Goal: Task Accomplishment & Management: Complete application form

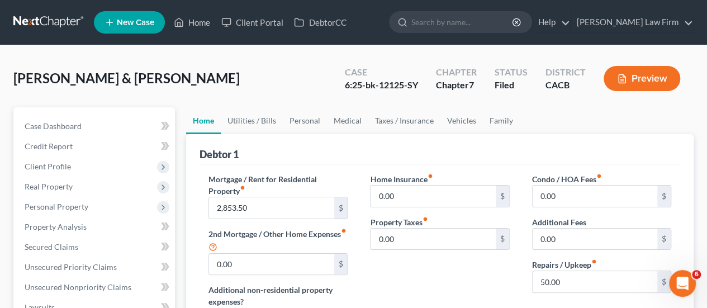
click at [37, 22] on link at bounding box center [48, 22] width 71 height 20
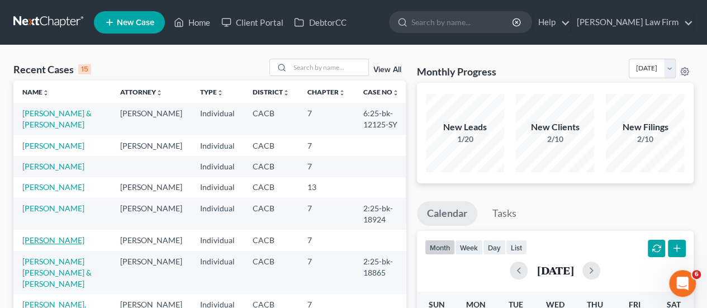
click at [66, 245] on link "[PERSON_NAME]" at bounding box center [53, 239] width 62 height 9
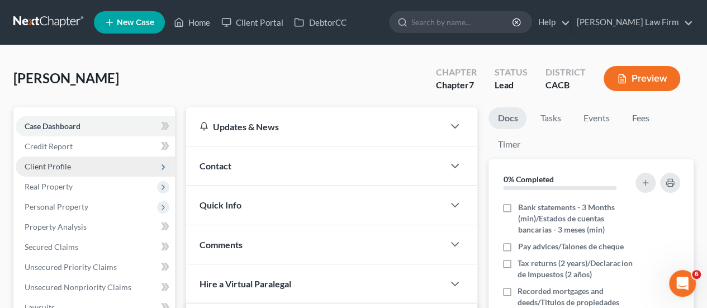
click at [79, 163] on span "Client Profile" at bounding box center [95, 166] width 159 height 20
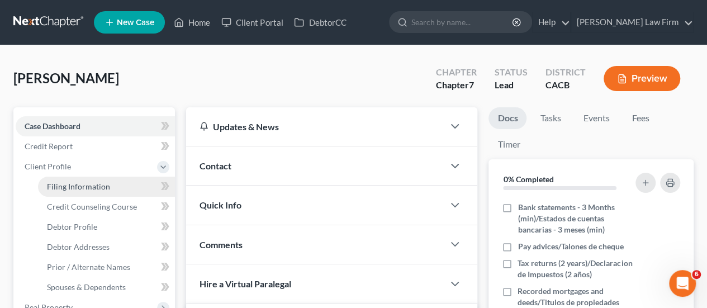
click at [97, 192] on link "Filing Information" at bounding box center [106, 187] width 137 height 20
select select "1"
select select "0"
select select "4"
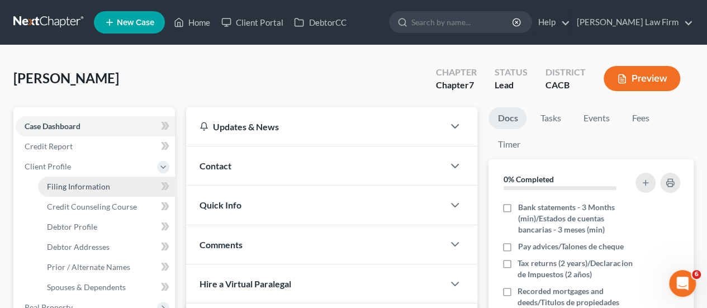
select select "0"
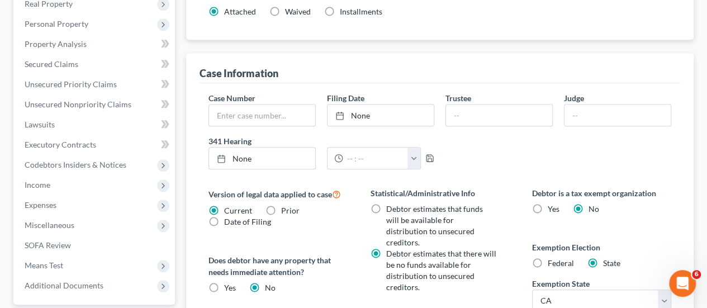
scroll to position [56, 0]
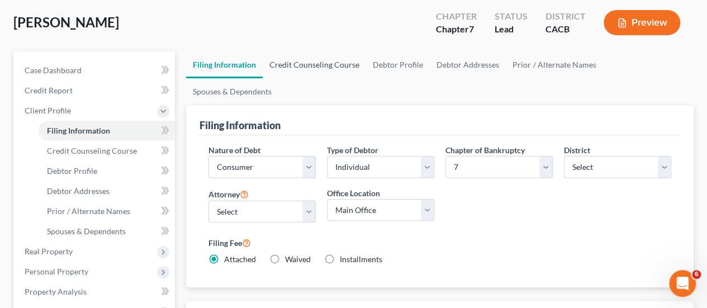
click at [311, 52] on link "Credit Counseling Course" at bounding box center [314, 64] width 103 height 27
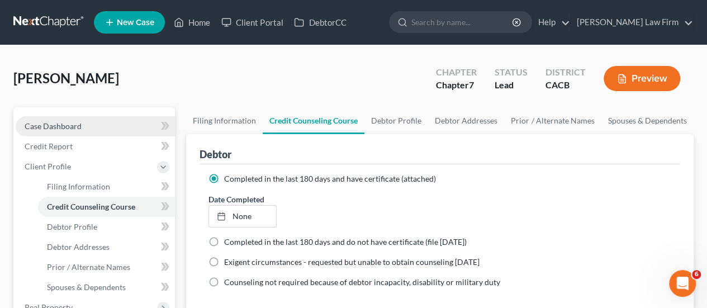
click at [46, 125] on span "Case Dashboard" at bounding box center [53, 125] width 57 height 9
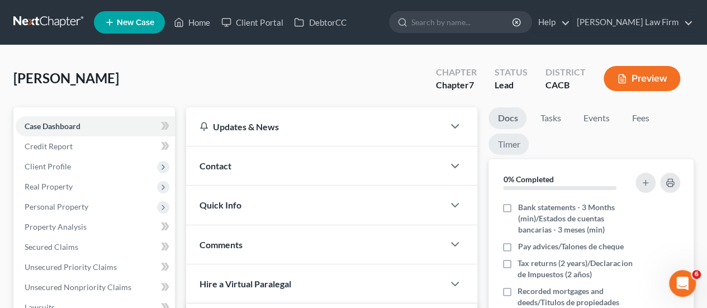
click at [506, 144] on link "Timer" at bounding box center [508, 145] width 40 height 22
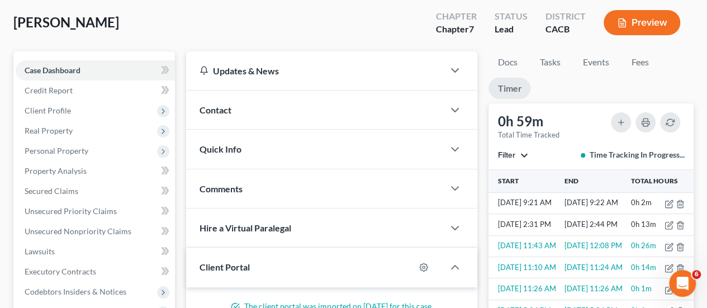
scroll to position [168, 0]
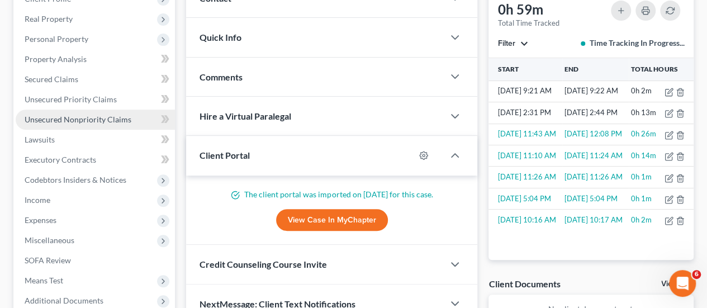
click at [96, 116] on span "Unsecured Nonpriority Claims" at bounding box center [78, 119] width 107 height 9
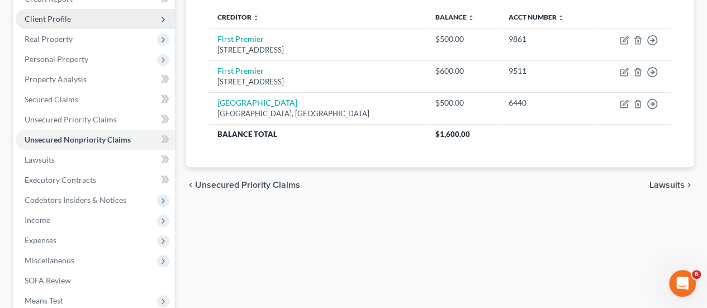
scroll to position [168, 0]
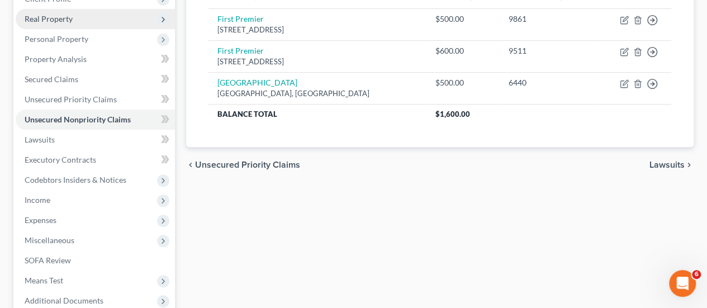
click at [74, 23] on span "Real Property" at bounding box center [95, 19] width 159 height 20
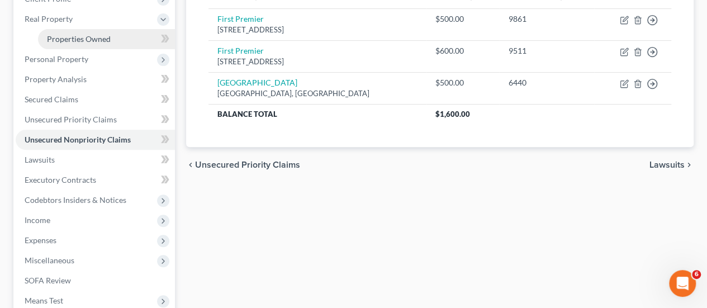
click at [79, 37] on span "Properties Owned" at bounding box center [79, 38] width 64 height 9
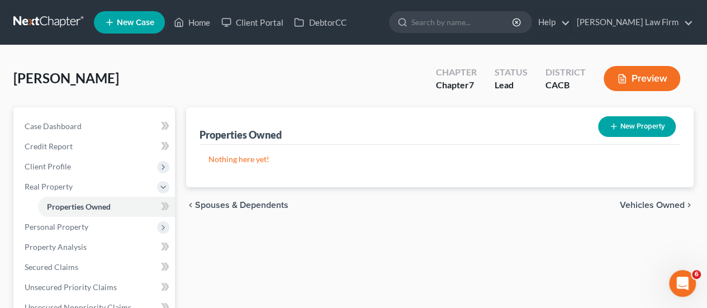
click at [674, 202] on span "Vehicles Owned" at bounding box center [651, 205] width 65 height 9
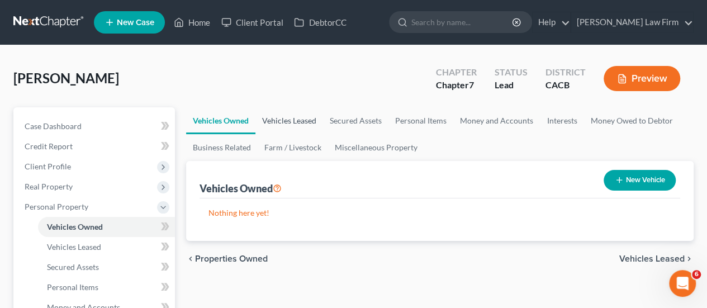
click at [299, 118] on link "Vehicles Leased" at bounding box center [289, 120] width 68 height 27
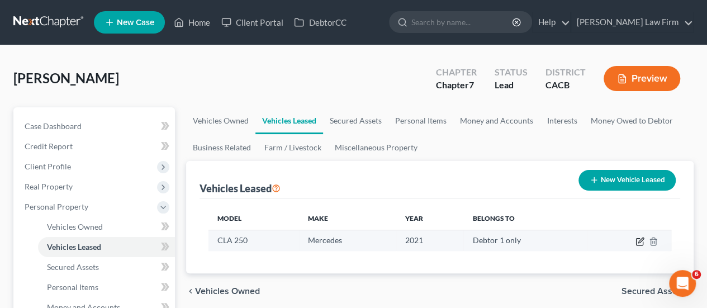
click at [640, 239] on icon "button" at bounding box center [639, 241] width 9 height 9
select select "0"
select select "5"
select select "0"
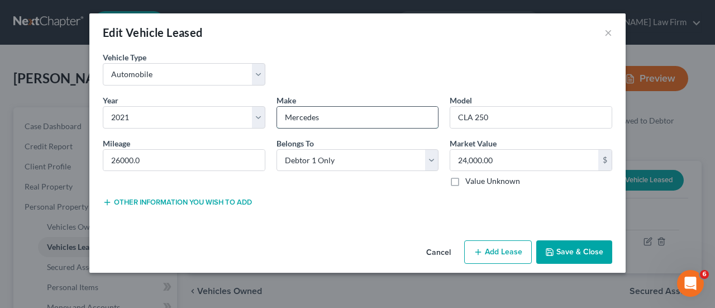
click at [331, 115] on input "Mercedes" at bounding box center [357, 117] width 161 height 21
type input "Mercedes Benz"
click at [555, 247] on button "Save & Close" at bounding box center [574, 251] width 76 height 23
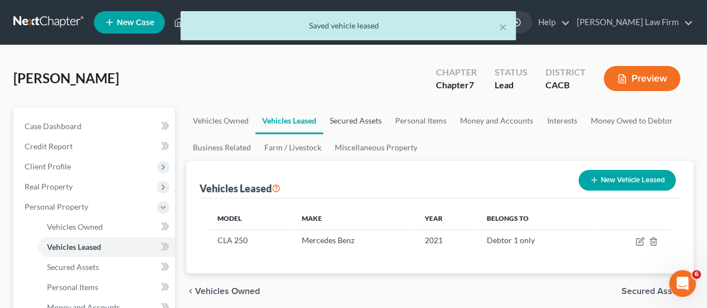
click at [353, 113] on link "Secured Assets" at bounding box center [355, 120] width 65 height 27
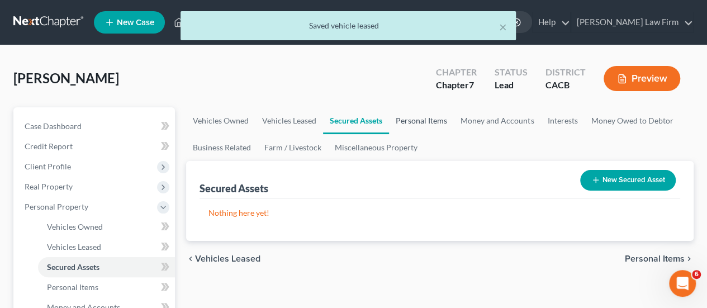
click at [427, 118] on link "Personal Items" at bounding box center [421, 120] width 65 height 27
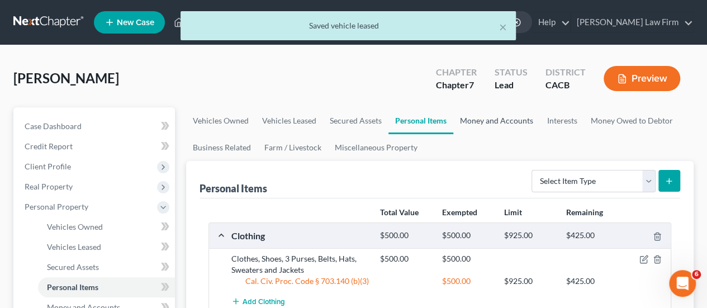
click at [522, 121] on link "Money and Accounts" at bounding box center [496, 120] width 87 height 27
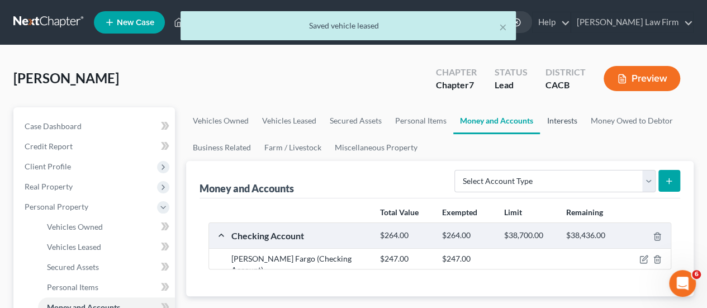
click at [563, 118] on link "Interests" at bounding box center [562, 120] width 44 height 27
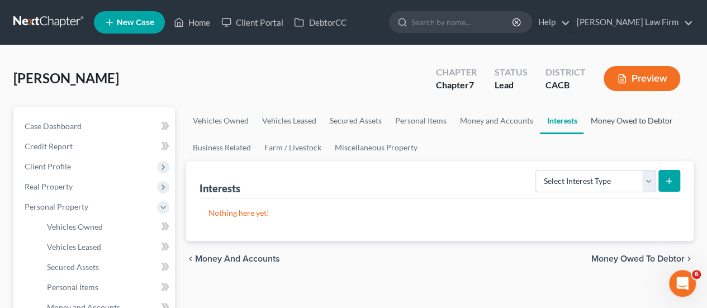
click at [595, 126] on link "Money Owed to Debtor" at bounding box center [631, 120] width 96 height 27
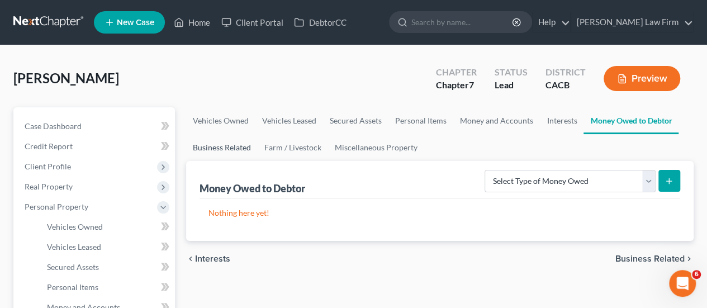
click at [212, 148] on link "Business Related" at bounding box center [221, 147] width 71 height 27
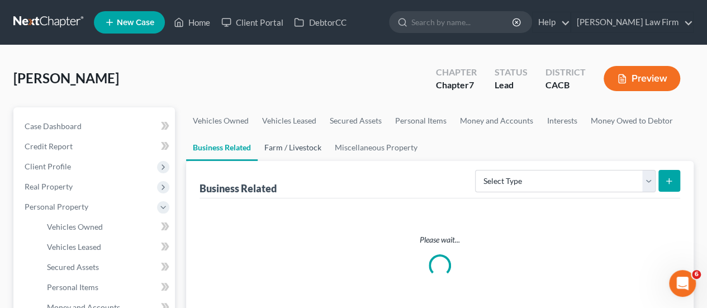
click at [293, 147] on link "Farm / Livestock" at bounding box center [293, 147] width 70 height 27
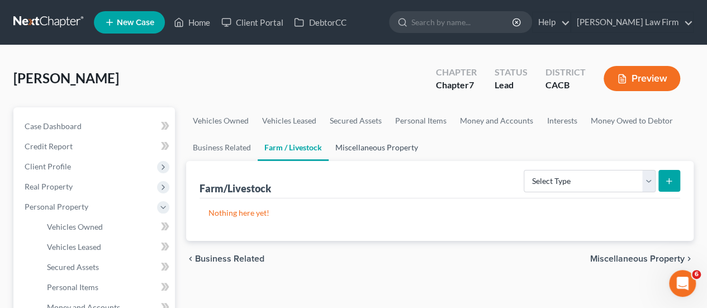
click at [366, 149] on link "Miscellaneous Property" at bounding box center [376, 147] width 96 height 27
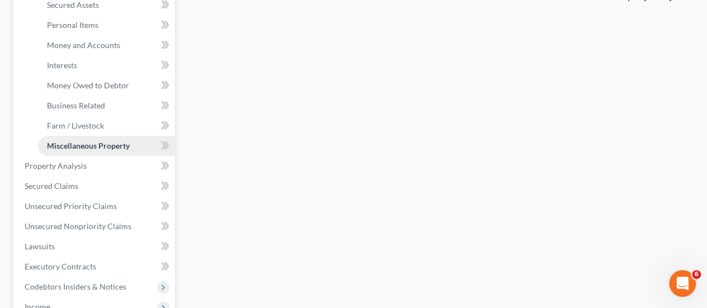
scroll to position [150, 0]
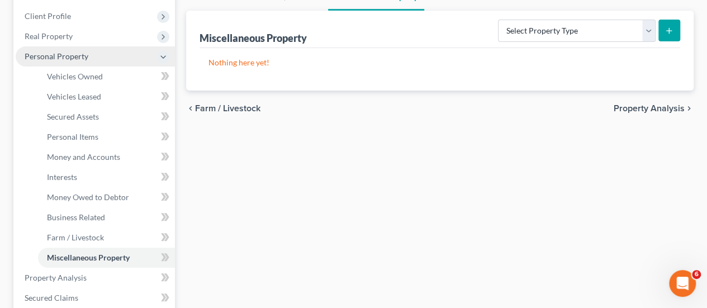
click at [54, 57] on span "Personal Property" at bounding box center [57, 55] width 64 height 9
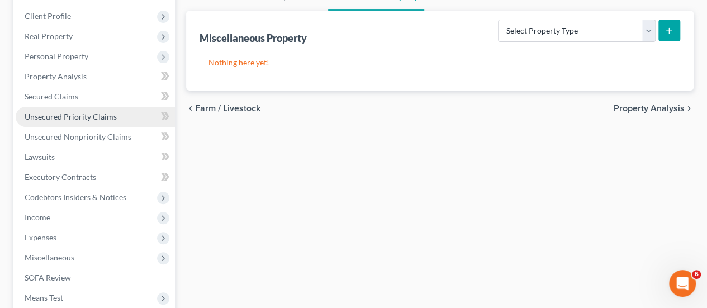
click at [102, 117] on span "Unsecured Priority Claims" at bounding box center [71, 116] width 92 height 9
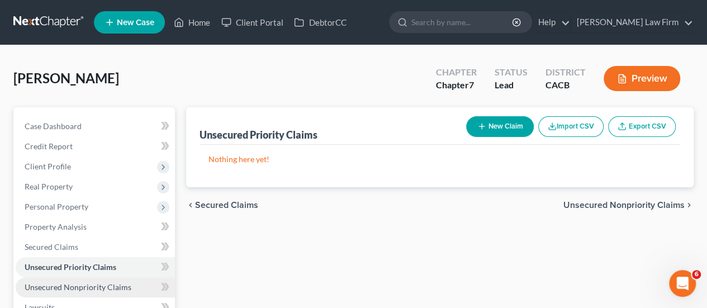
click at [109, 288] on span "Unsecured Nonpriority Claims" at bounding box center [78, 286] width 107 height 9
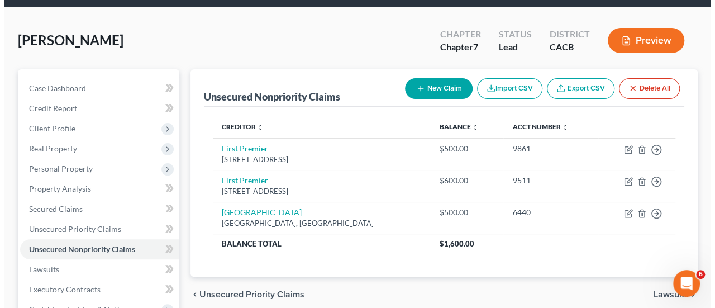
scroll to position [56, 0]
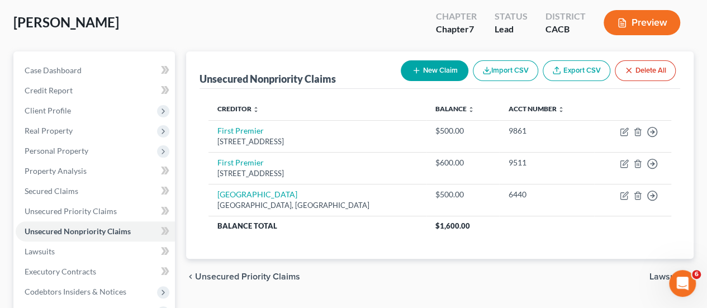
click at [426, 65] on button "New Claim" at bounding box center [435, 70] width 68 height 21
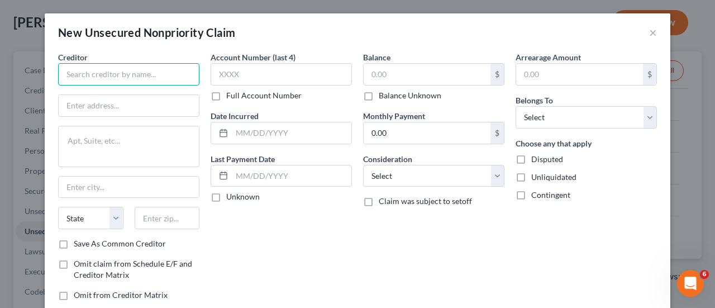
click at [117, 70] on input "text" at bounding box center [128, 74] width 141 height 22
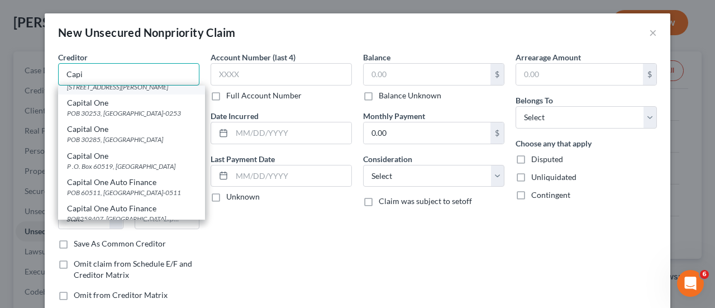
scroll to position [112, 0]
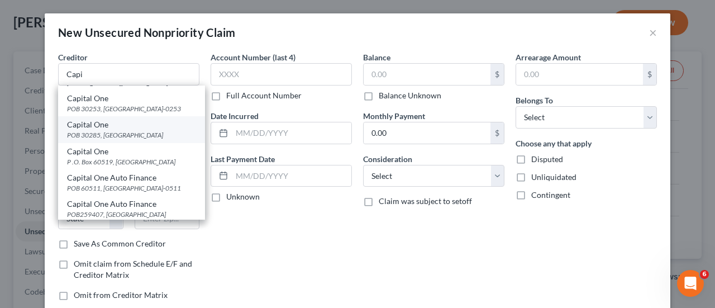
click at [101, 140] on div "POB 30285, [GEOGRAPHIC_DATA]" at bounding box center [131, 134] width 129 height 9
type input "Capital One"
type input "POB 30285"
type input "[GEOGRAPHIC_DATA]"
select select "46"
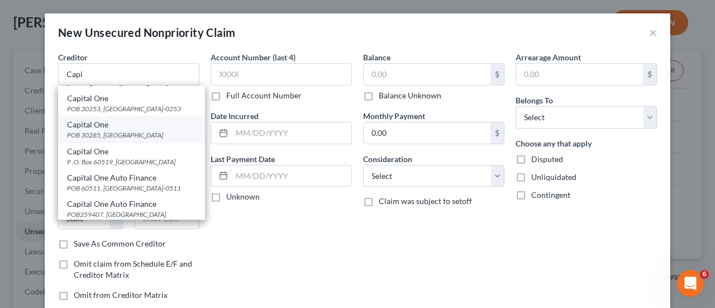
type input "84130"
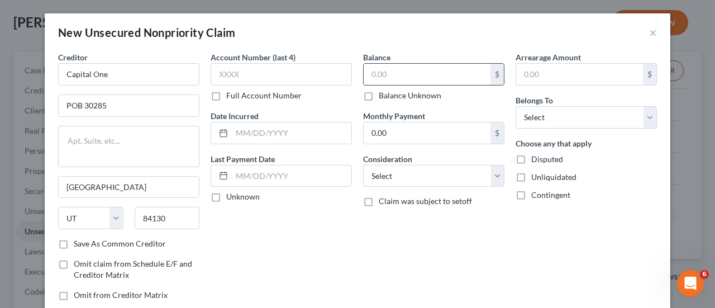
click at [420, 75] on input "text" at bounding box center [427, 74] width 127 height 21
type input "1,330.00"
click at [559, 100] on div "Belongs To * Select Debtor 1 Only Debtor 2 Only Debtor 1 And Debtor 2 Only At L…" at bounding box center [586, 111] width 141 height 34
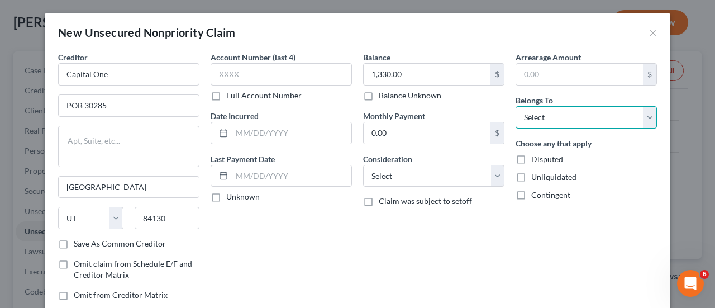
click at [546, 123] on select "Select Debtor 1 Only Debtor 2 Only Debtor 1 And Debtor 2 Only At Least One Of T…" at bounding box center [586, 117] width 141 height 22
select select "0"
click at [516, 106] on select "Select Debtor 1 Only Debtor 2 Only Debtor 1 And Debtor 2 Only At Least One Of T…" at bounding box center [586, 117] width 141 height 22
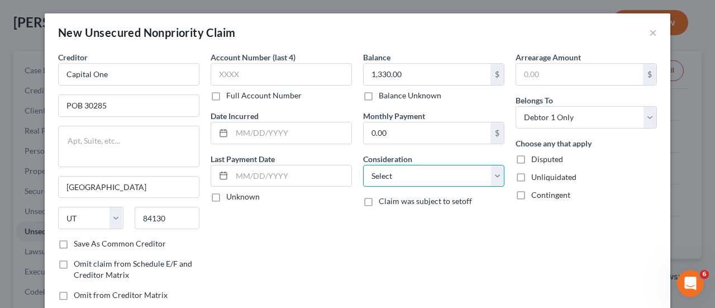
click at [414, 178] on select "Select Cable / Satellite Services Collection Agency Credit Card Debt Debt Couns…" at bounding box center [433, 176] width 141 height 22
select select "2"
click at [363, 165] on select "Select Cable / Satellite Services Collection Agency Credit Card Debt Debt Couns…" at bounding box center [433, 176] width 141 height 22
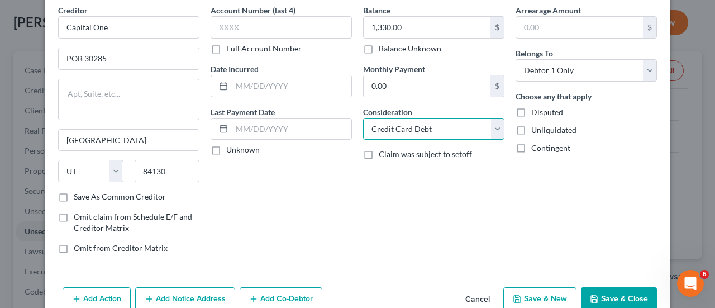
scroll to position [70, 0]
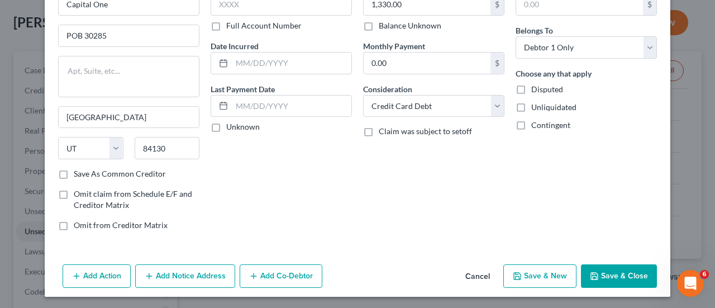
click at [461, 278] on button "Cancel" at bounding box center [477, 276] width 42 height 22
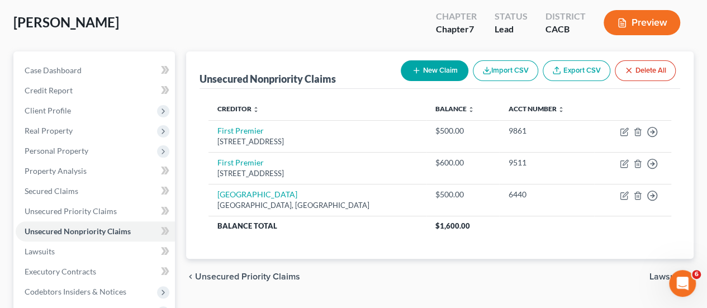
click at [425, 62] on button "New Claim" at bounding box center [435, 70] width 68 height 21
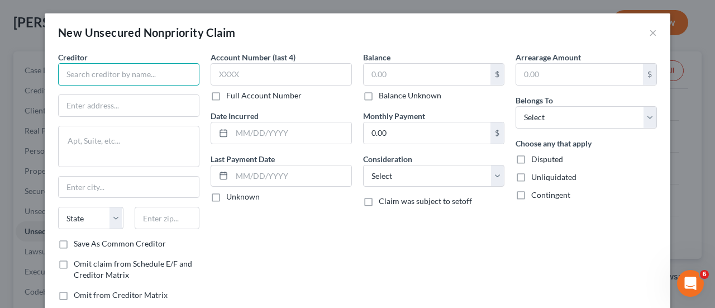
click at [98, 74] on input "text" at bounding box center [128, 74] width 141 height 22
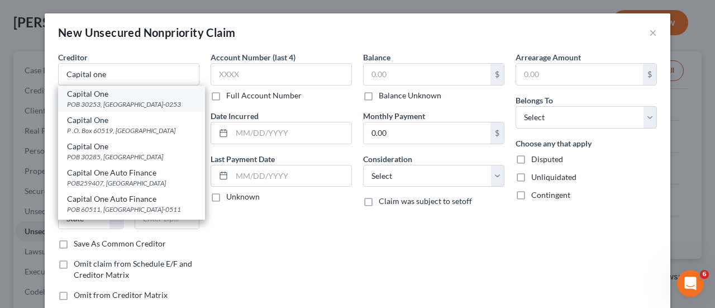
click at [127, 97] on div "Capital One" at bounding box center [131, 93] width 129 height 11
type input "Capital One"
type input "POB 30253"
type input "[GEOGRAPHIC_DATA]"
select select "46"
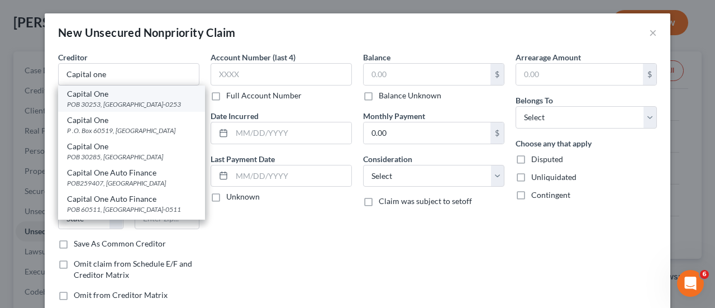
type input "84130-0253"
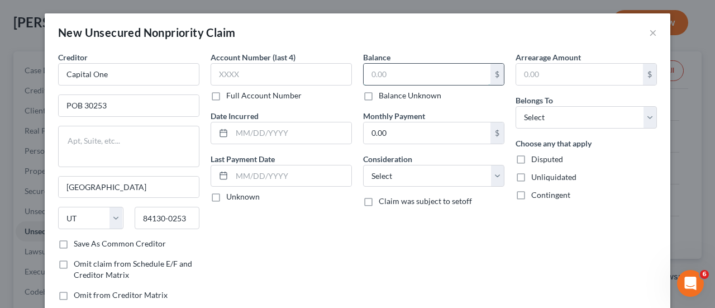
click at [383, 70] on input "text" at bounding box center [427, 74] width 127 height 21
type input "4,911.00"
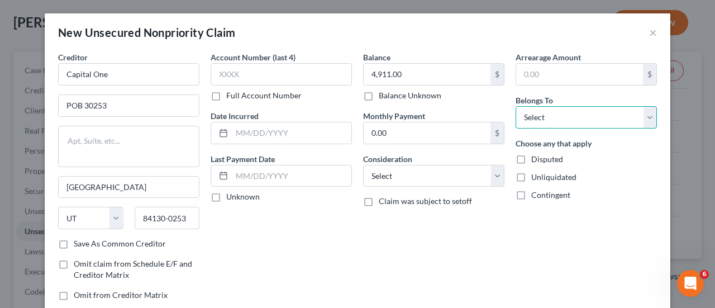
click at [561, 123] on select "Select Debtor 1 Only Debtor 2 Only Debtor 1 And Debtor 2 Only At Least One Of T…" at bounding box center [586, 117] width 141 height 22
select select "0"
click at [516, 106] on select "Select Debtor 1 Only Debtor 2 Only Debtor 1 And Debtor 2 Only At Least One Of T…" at bounding box center [586, 117] width 141 height 22
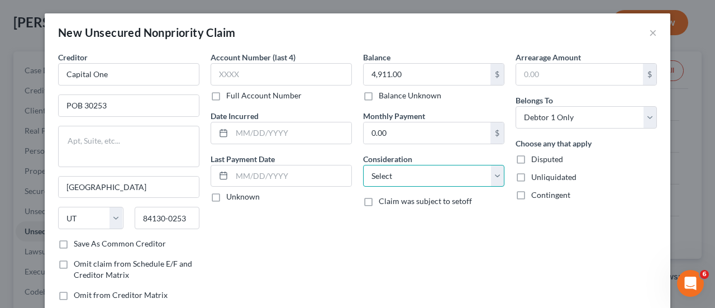
click at [411, 175] on select "Select Cable / Satellite Services Collection Agency Credit Card Debt Debt Couns…" at bounding box center [433, 176] width 141 height 22
select select "2"
click at [363, 165] on select "Select Cable / Satellite Services Collection Agency Credit Card Debt Debt Couns…" at bounding box center [433, 176] width 141 height 22
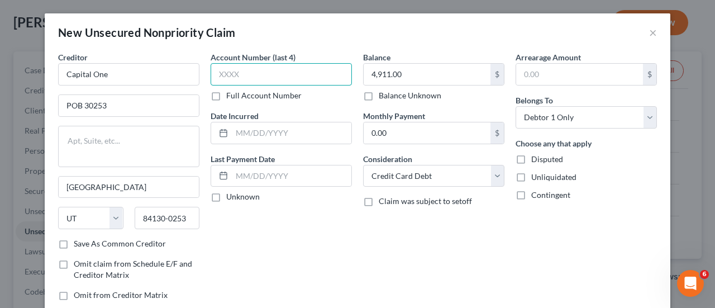
click at [250, 72] on input "text" at bounding box center [281, 74] width 141 height 22
type input "8236"
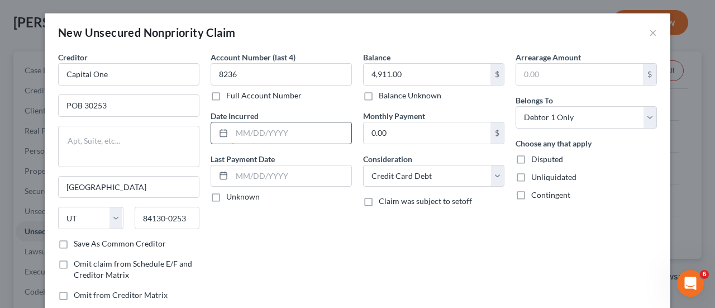
click at [259, 135] on input "text" at bounding box center [292, 132] width 120 height 21
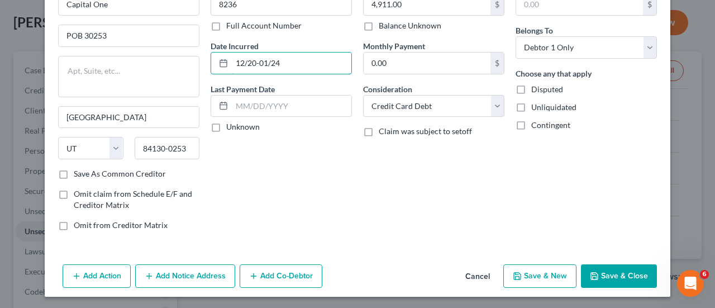
type input "12/20-01/24"
click at [552, 274] on button "Save & New" at bounding box center [539, 275] width 73 height 23
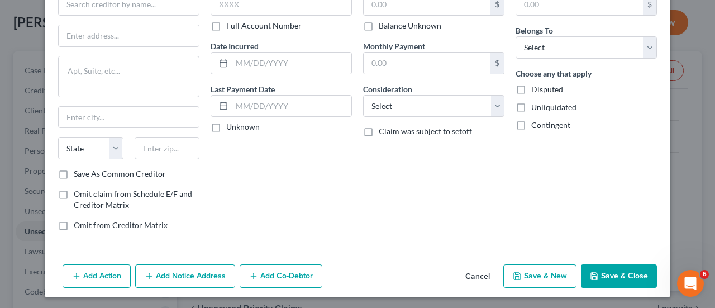
click at [484, 278] on button "Cancel" at bounding box center [477, 276] width 42 height 22
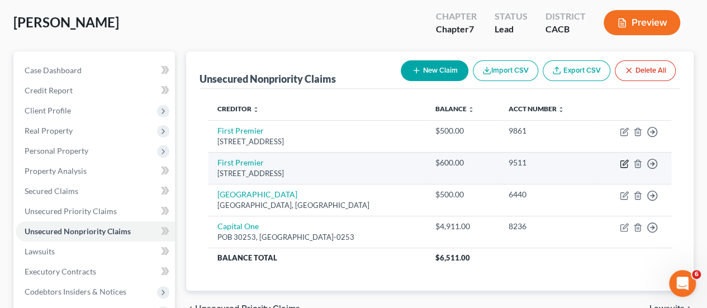
click at [623, 161] on icon "button" at bounding box center [624, 162] width 5 height 5
select select "43"
select select "2"
select select "0"
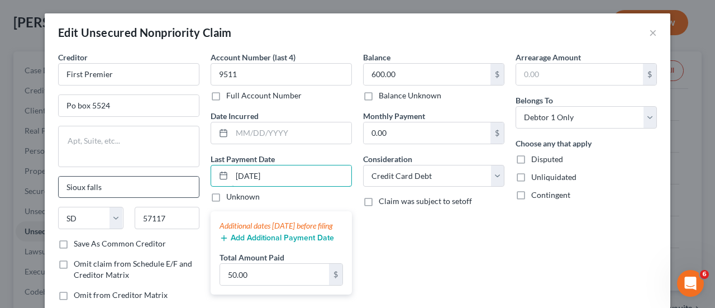
drag, startPoint x: 297, startPoint y: 176, endPoint x: 145, endPoint y: 175, distance: 151.9
click at [149, 177] on div "Creditor * First Premier Po box 5524 [GEOGRAPHIC_DATA] [US_STATE] AK AR AZ CA C…" at bounding box center [358, 180] width 610 height 258
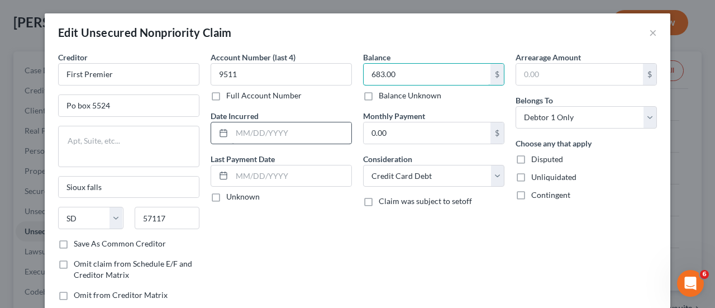
type input "683.00"
click at [270, 128] on input "text" at bounding box center [292, 132] width 120 height 21
type input "05/17-12/22"
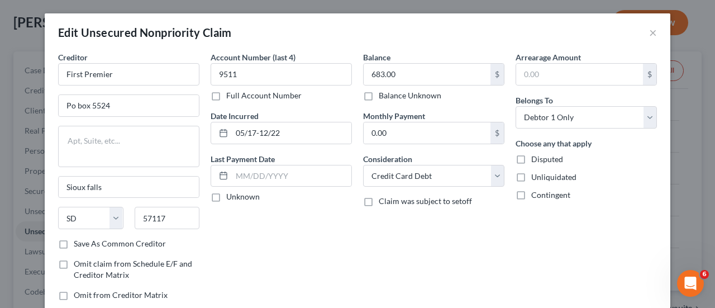
click at [455, 256] on div "Balance 683.00 $ Balance Unknown Balance Undetermined 683.00 $ Balance Unknown …" at bounding box center [433, 180] width 152 height 258
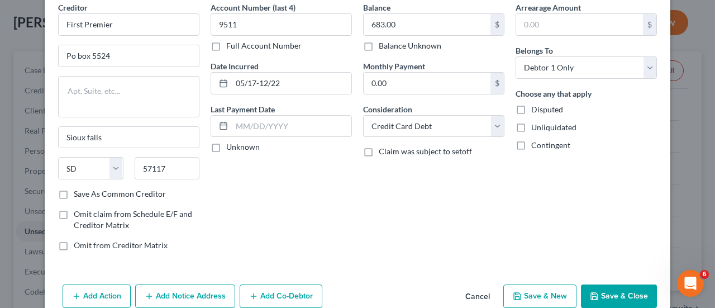
scroll to position [0, 0]
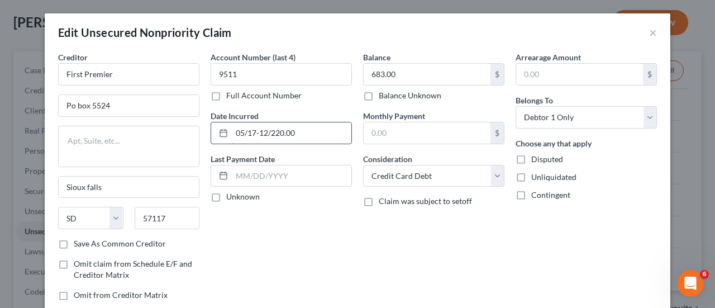
type input "05/17-12/22"
click at [549, 264] on div "Arrearage Amount $ Belongs To * Select Debtor 1 Only Debtor 2 Only Debtor 1 And…" at bounding box center [586, 180] width 152 height 258
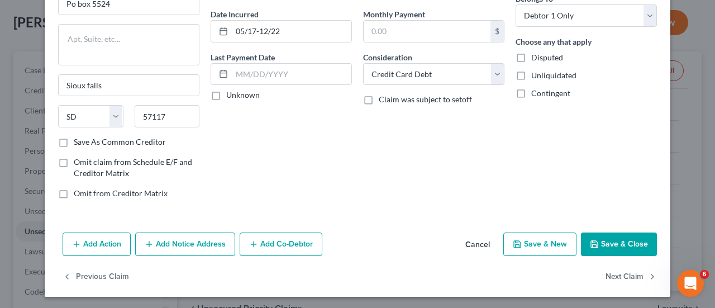
click at [544, 241] on button "Save & New" at bounding box center [539, 243] width 73 height 23
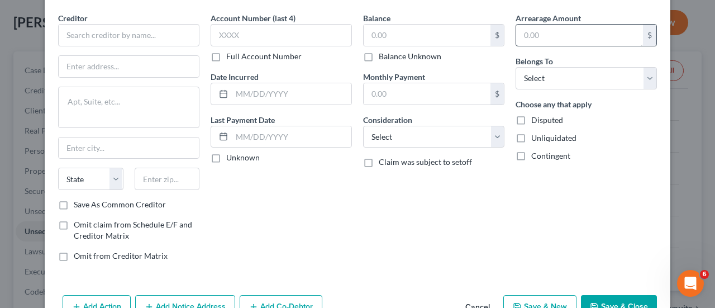
scroll to position [70, 0]
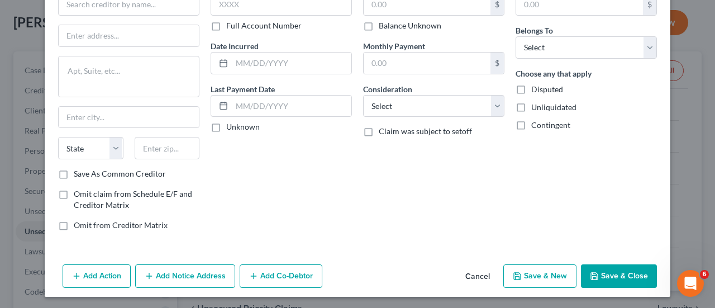
click at [469, 272] on button "Cancel" at bounding box center [477, 276] width 42 height 22
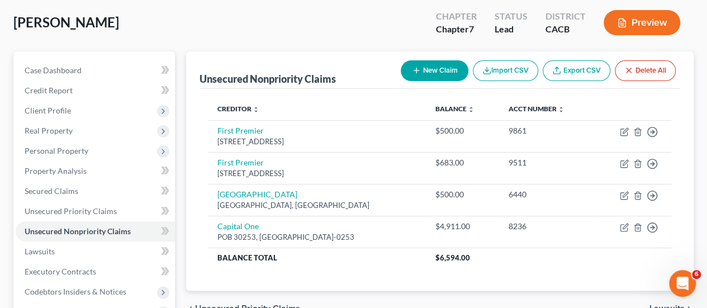
click at [455, 74] on button "New Claim" at bounding box center [435, 70] width 68 height 21
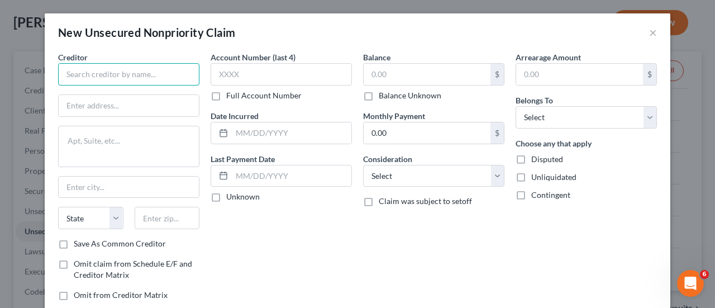
click at [144, 77] on input "text" at bounding box center [128, 74] width 141 height 22
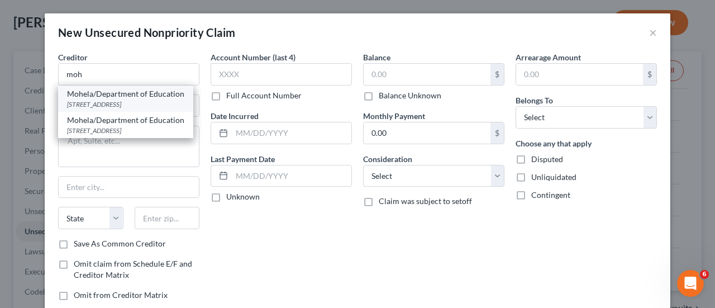
click at [103, 109] on div "Mohela/Department of Education [STREET_ADDRESS]" at bounding box center [125, 98] width 135 height 26
type input "Mohela/Department of Education"
type input "[STREET_ADDRESS]"
type input "Chesterfield"
select select "26"
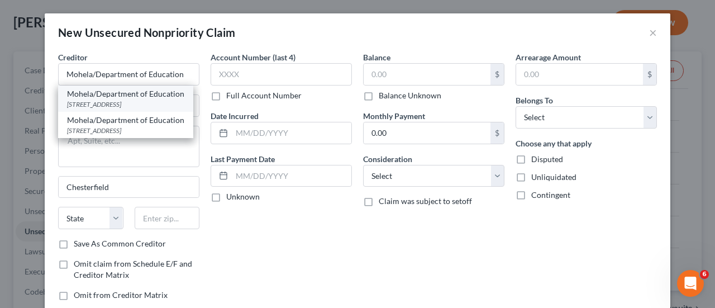
type input "63005"
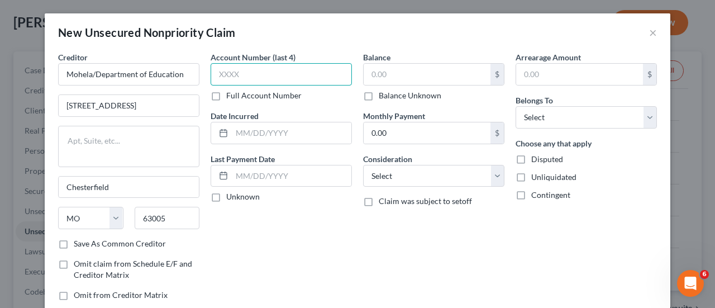
click at [269, 66] on input "text" at bounding box center [281, 74] width 141 height 22
type input "2007"
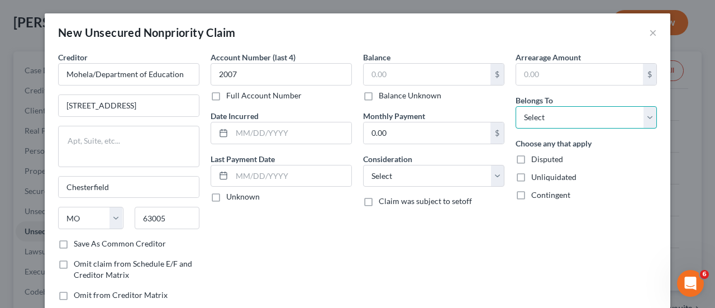
click at [580, 118] on select "Select Debtor 1 Only Debtor 2 Only Debtor 1 And Debtor 2 Only At Least One Of T…" at bounding box center [586, 117] width 141 height 22
select select "0"
click at [516, 106] on select "Select Debtor 1 Only Debtor 2 Only Debtor 1 And Debtor 2 Only At Least One Of T…" at bounding box center [586, 117] width 141 height 22
click at [401, 154] on label "Consideration" at bounding box center [387, 159] width 49 height 12
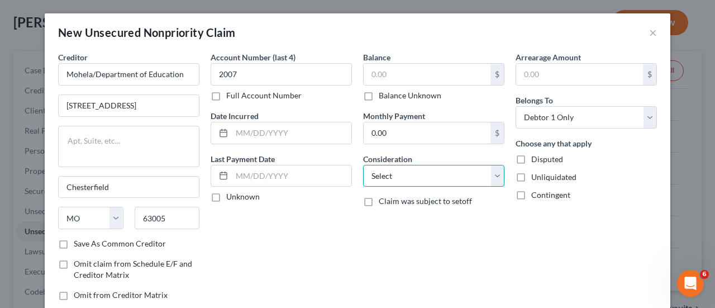
click at [400, 170] on select "Select Cable / Satellite Services Collection Agency Credit Card Debt Debt Couns…" at bounding box center [433, 176] width 141 height 22
select select "17"
click at [363, 165] on select "Select Cable / Satellite Services Collection Agency Credit Card Debt Debt Couns…" at bounding box center [433, 176] width 141 height 22
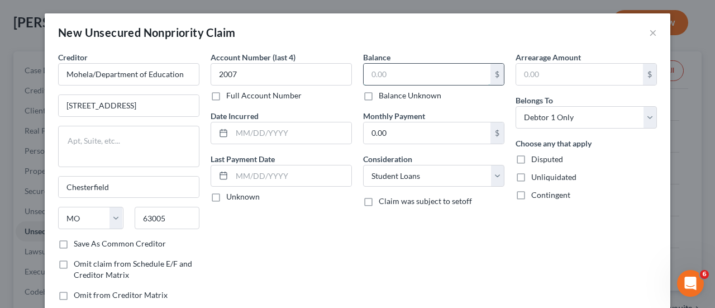
click at [388, 68] on input "text" at bounding box center [427, 74] width 127 height 21
type input "3"
type input "26,480.00"
click at [308, 128] on input "text" at bounding box center [292, 132] width 120 height 21
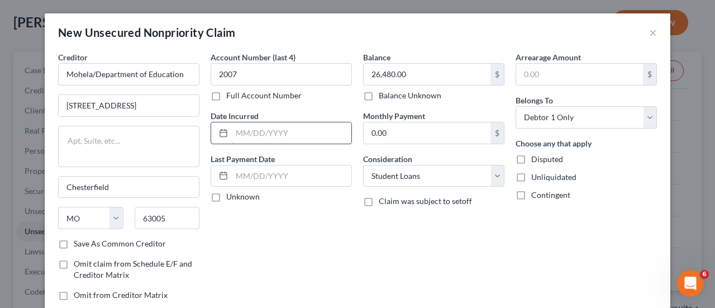
type input "12/19-12/23"
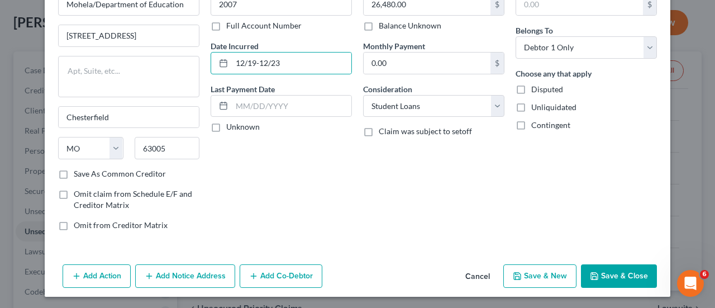
click at [553, 278] on button "Save & New" at bounding box center [539, 275] width 73 height 23
